Goal: Information Seeking & Learning: Learn about a topic

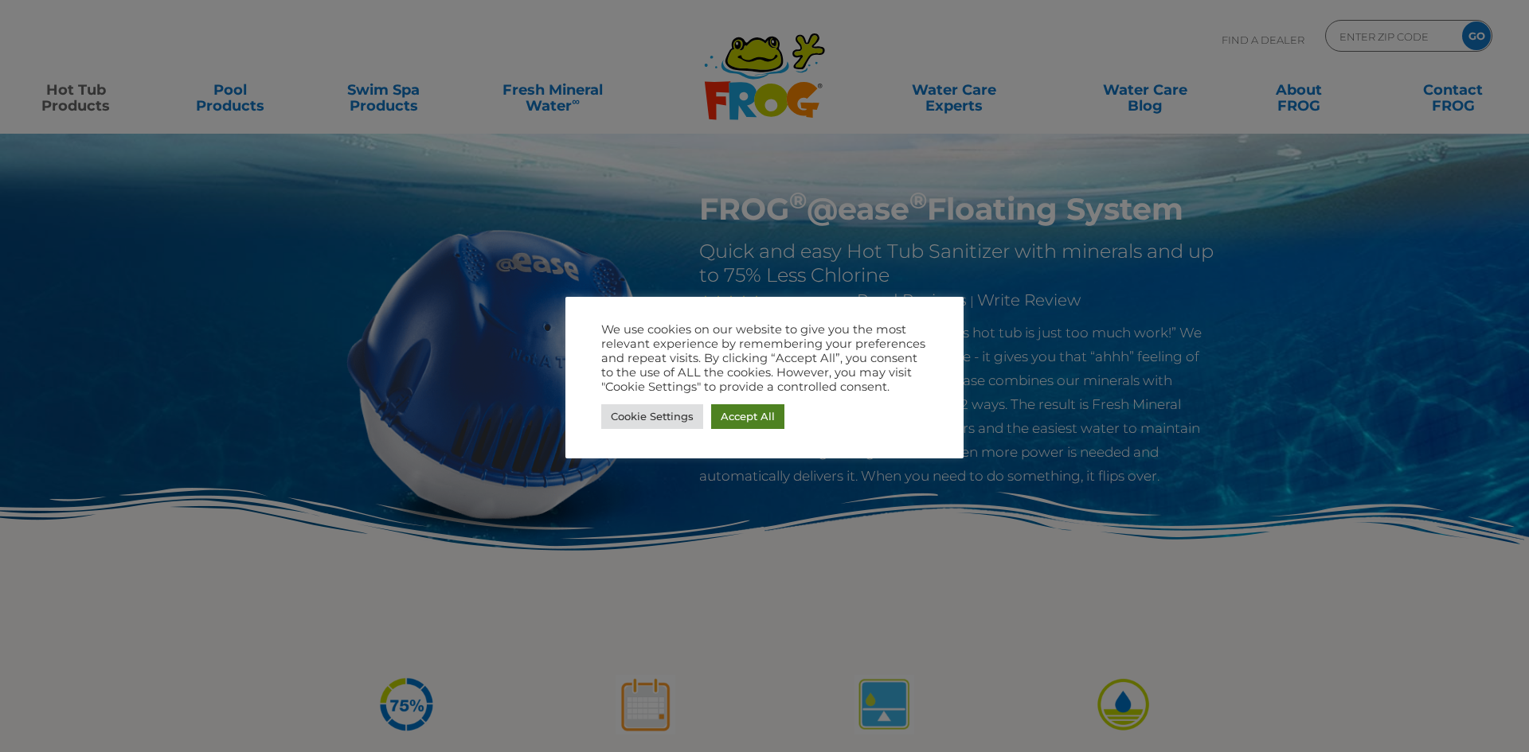
click at [737, 418] on link "Accept All" at bounding box center [747, 417] width 73 height 25
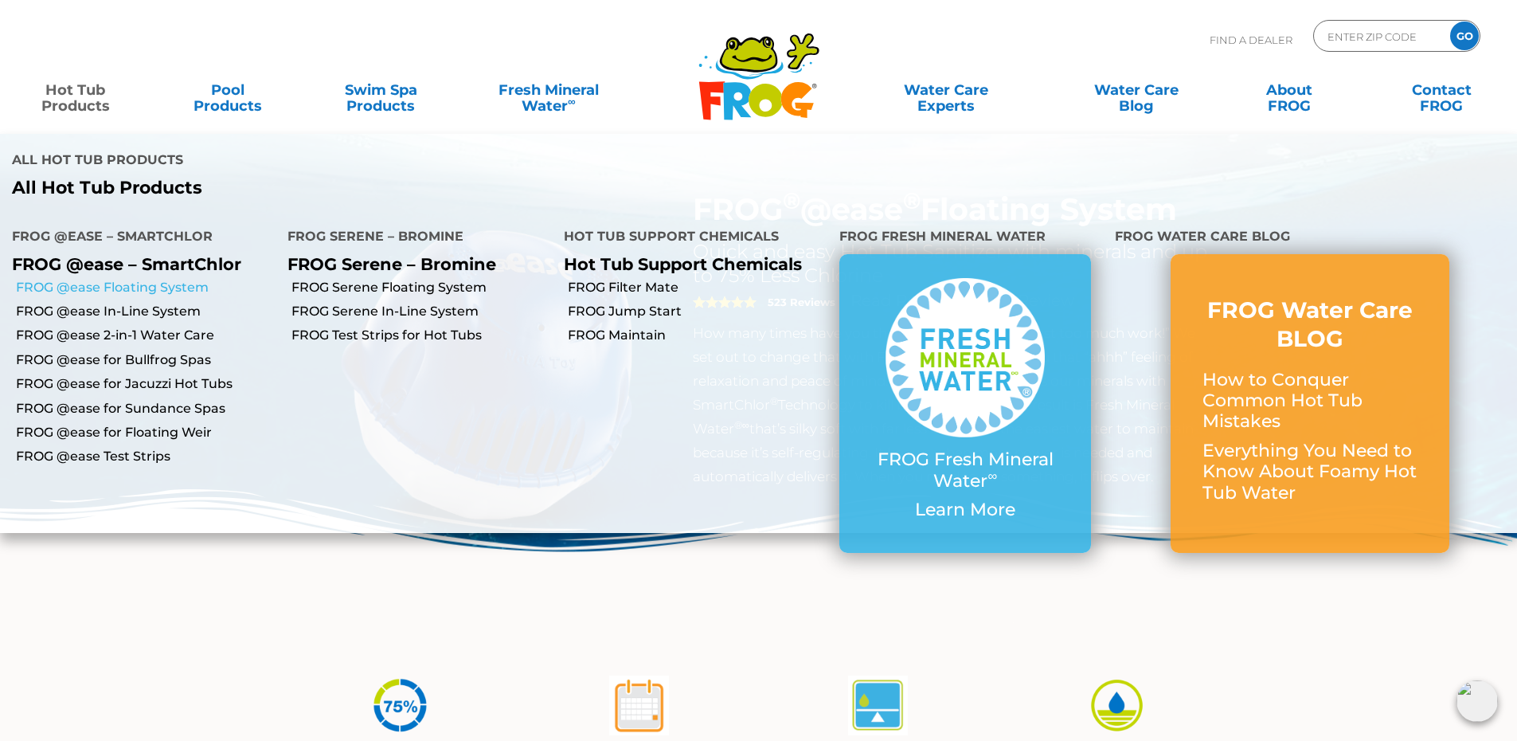
click at [147, 290] on link "FROG @ease Floating System" at bounding box center [146, 288] width 260 height 18
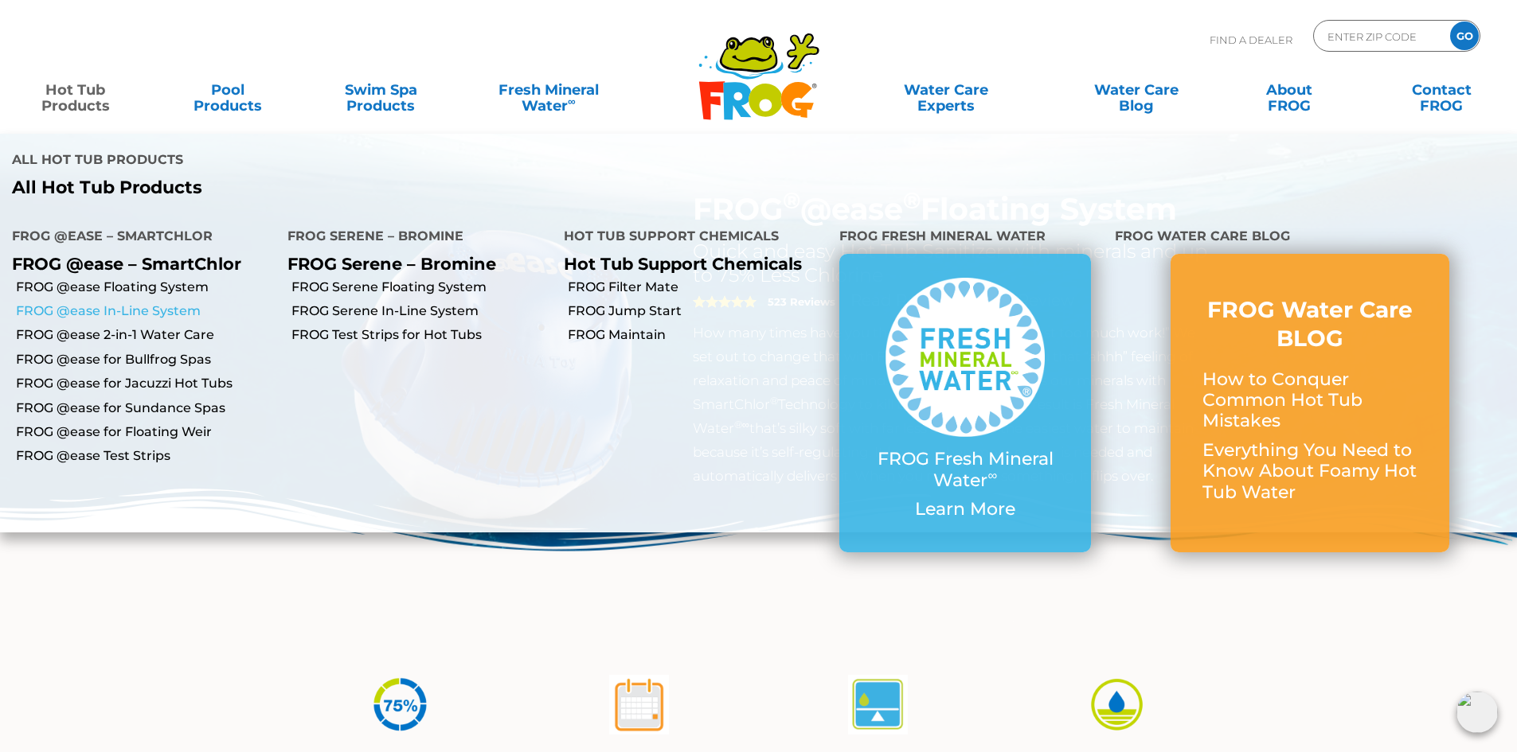
click at [131, 311] on link "FROG @ease In-Line System" at bounding box center [146, 312] width 260 height 18
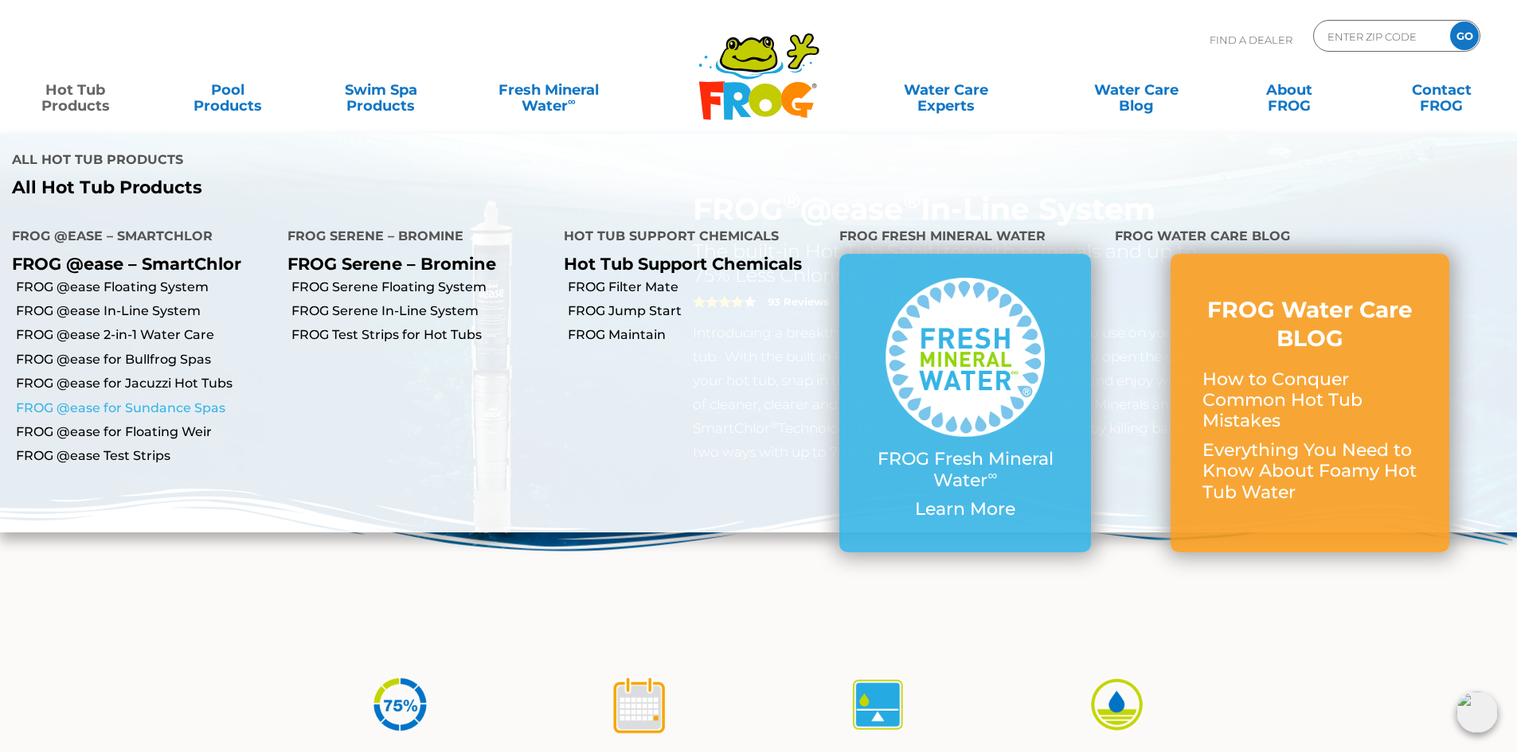
click at [193, 406] on link "FROG @ease for Sundance Spas" at bounding box center [146, 409] width 260 height 18
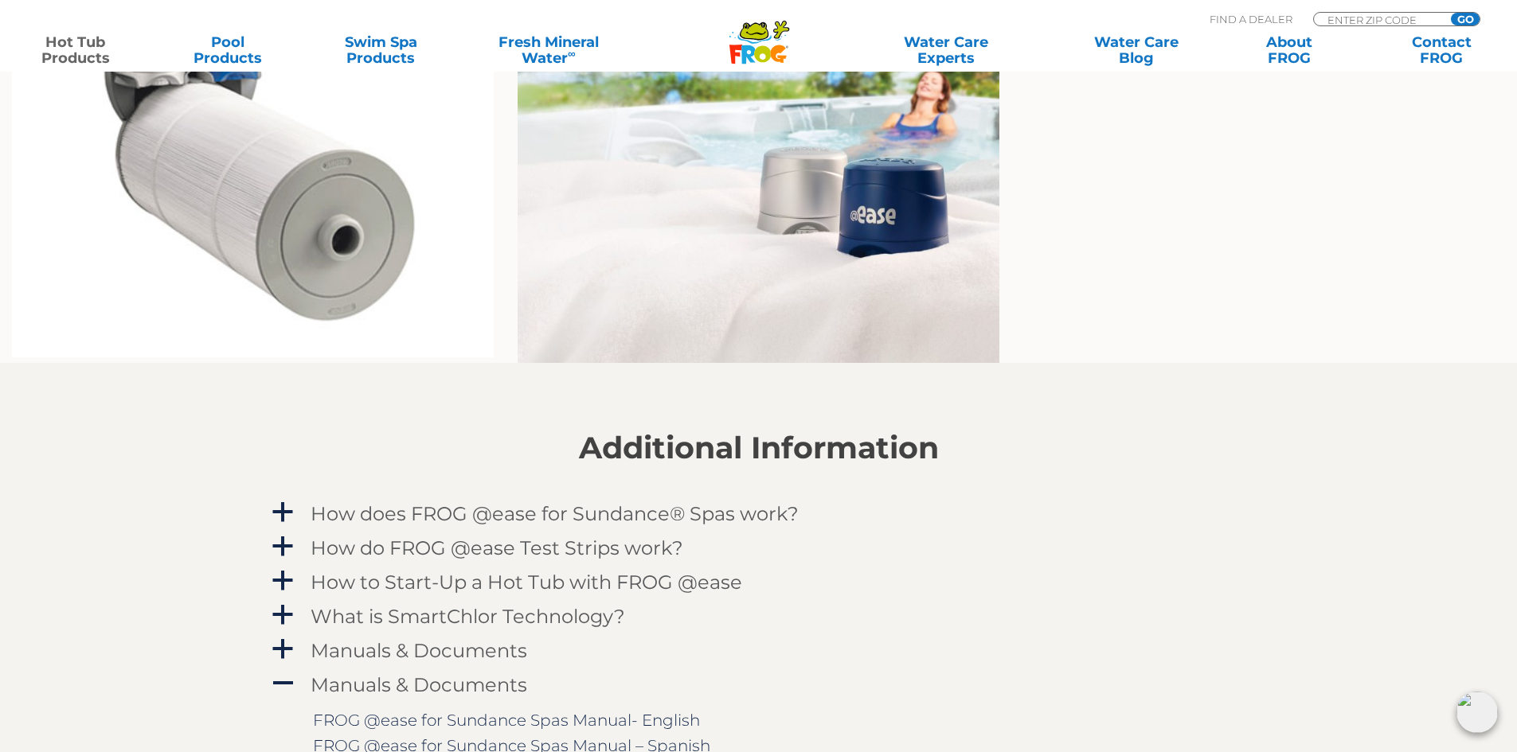
scroll to position [1513, 0]
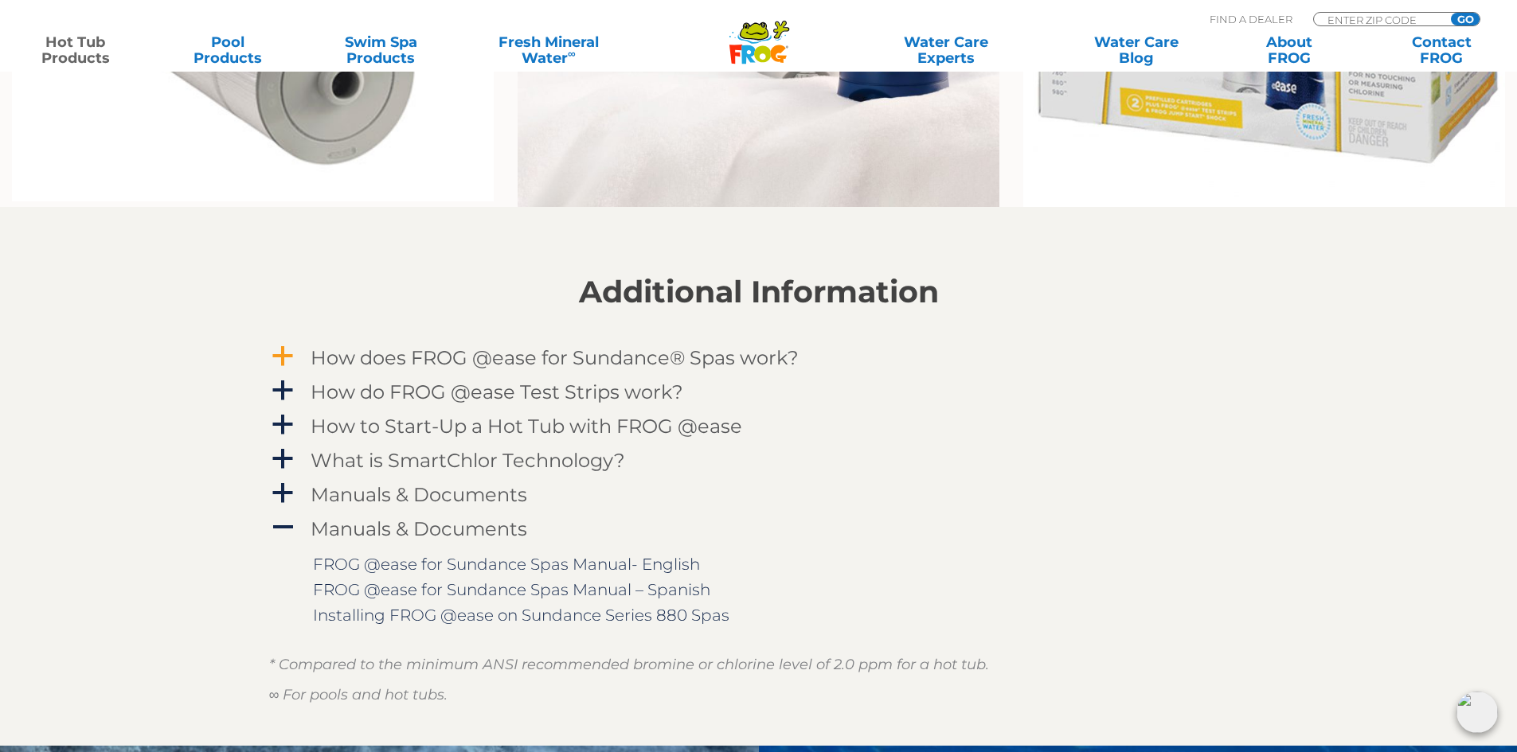
click at [276, 361] on span "a" at bounding box center [283, 357] width 24 height 24
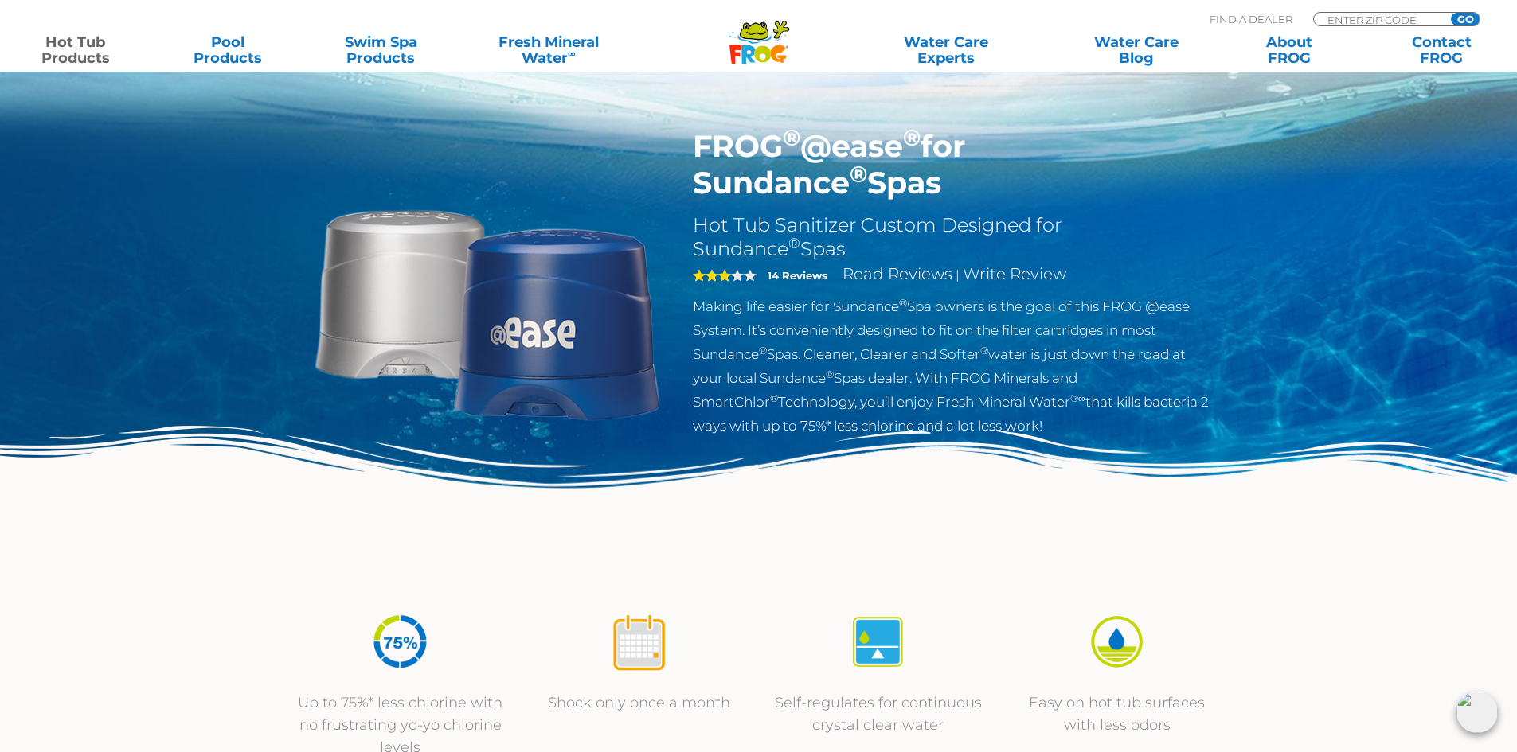
scroll to position [0, 0]
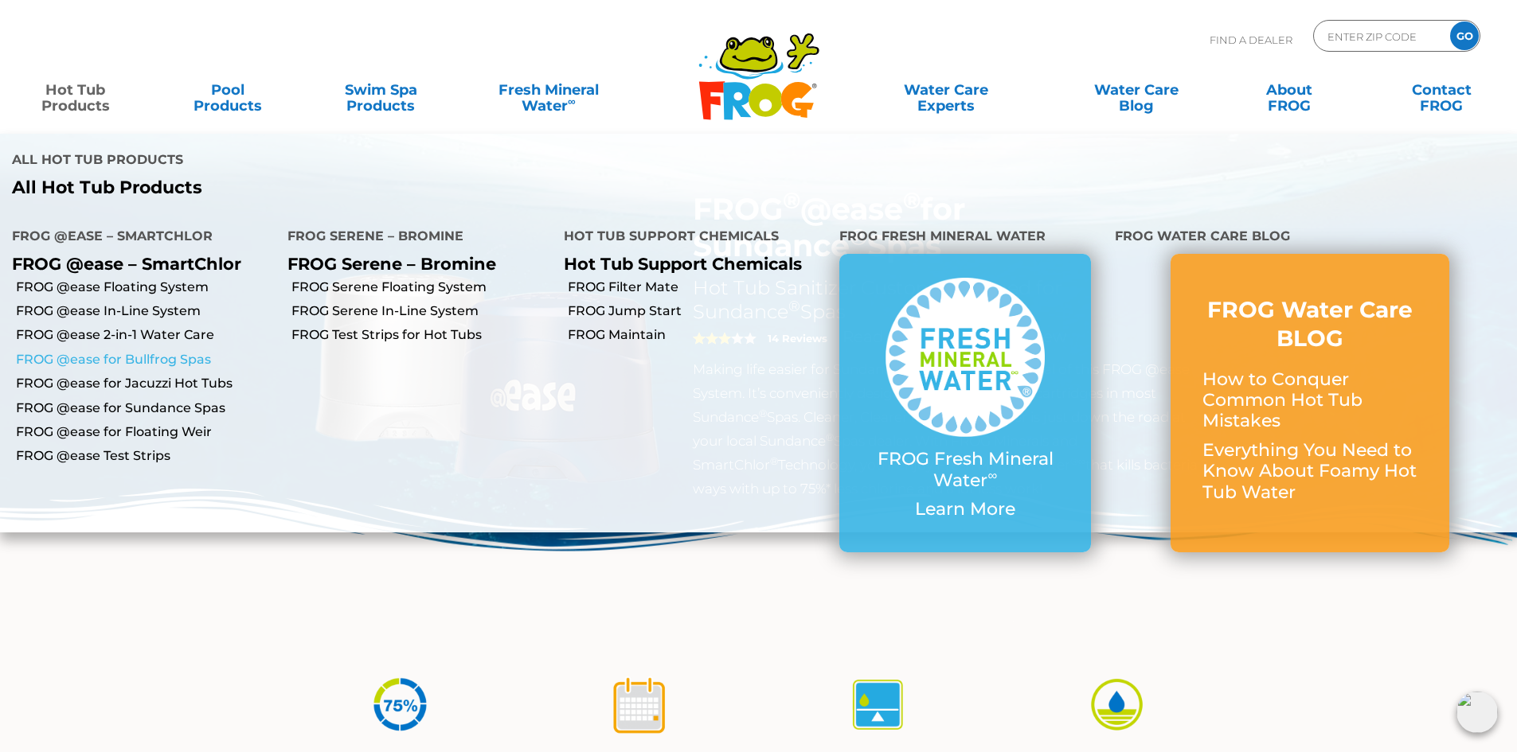
click at [172, 362] on link "FROG @ease for Bullfrog Spas" at bounding box center [146, 360] width 260 height 18
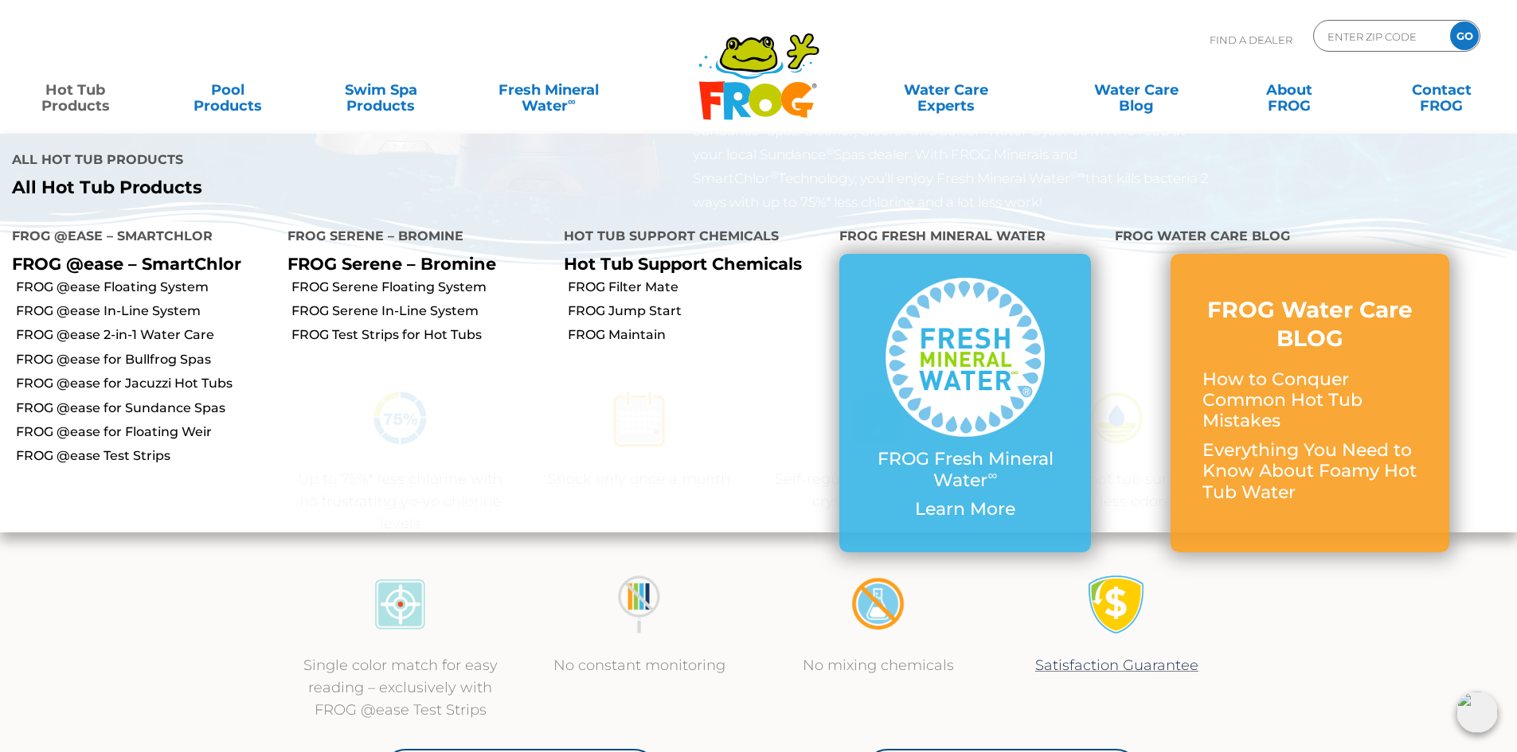
scroll to position [478, 0]
